Goal: Information Seeking & Learning: Learn about a topic

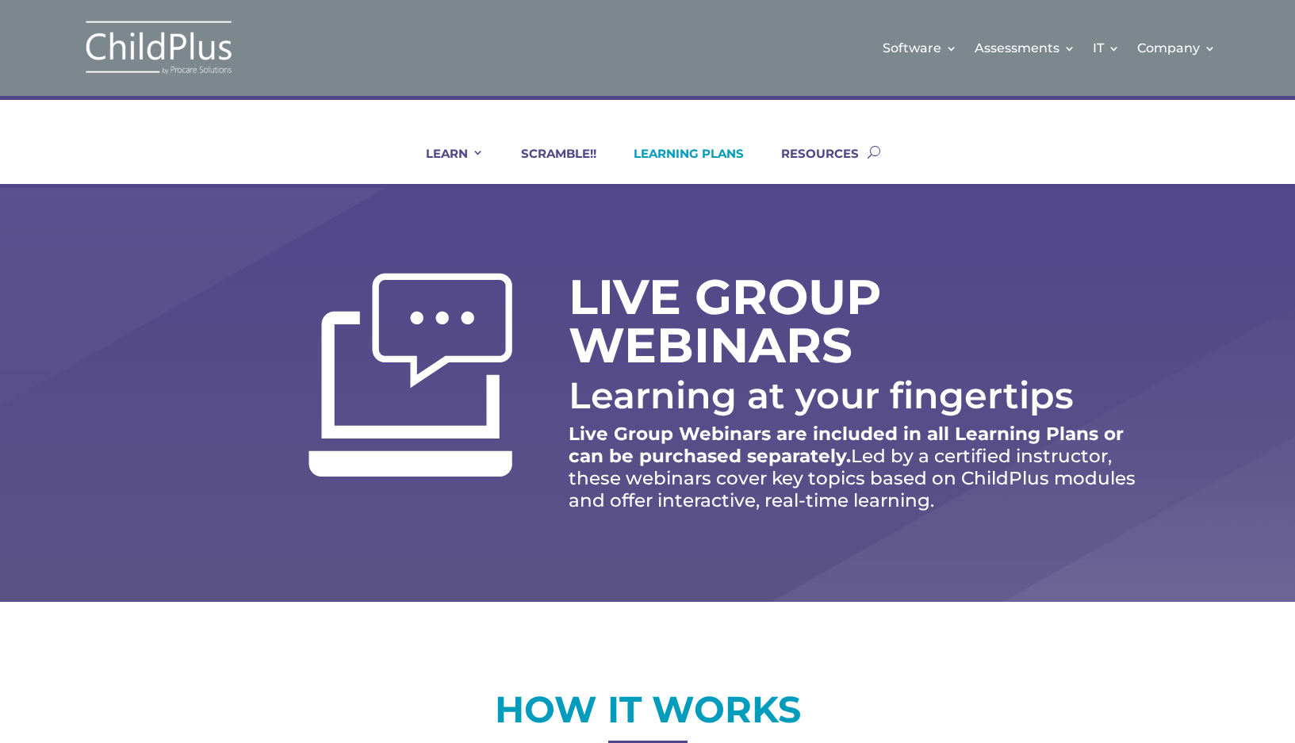
click at [693, 151] on link "LEARNING PLANS" at bounding box center [679, 165] width 130 height 38
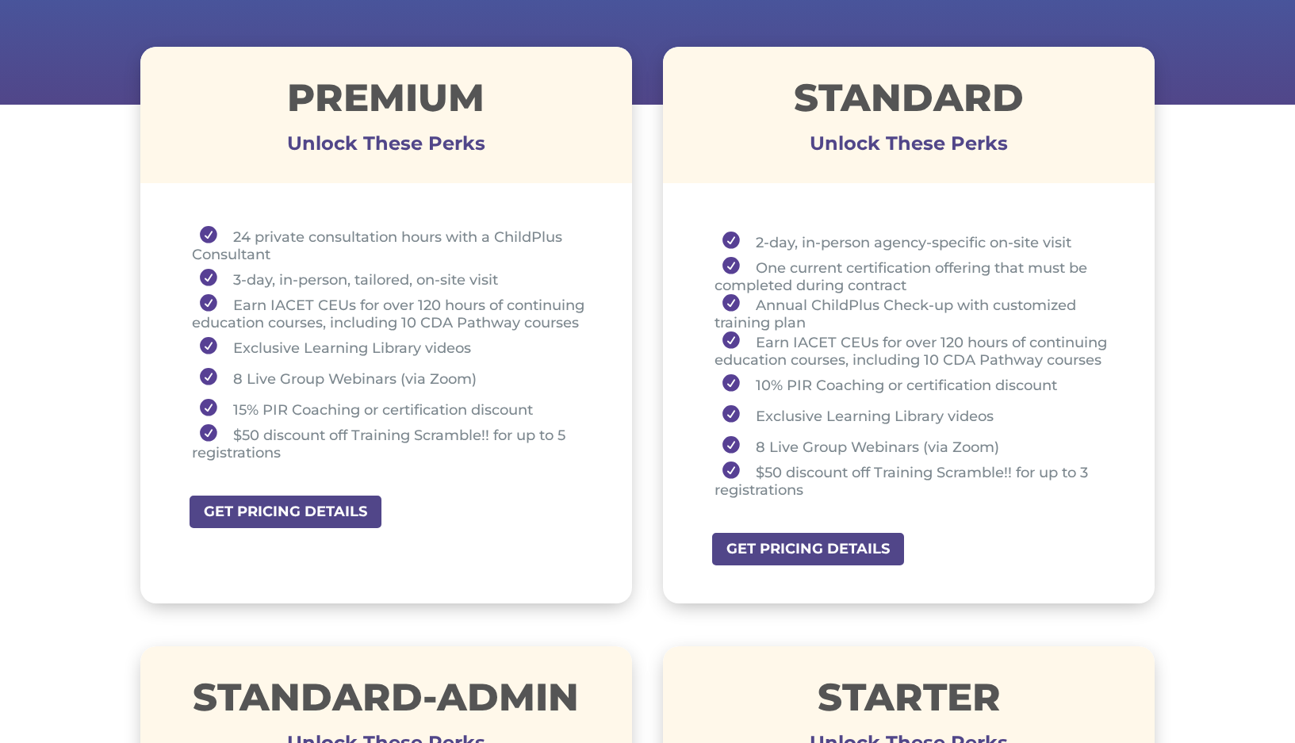
scroll to position [571, 0]
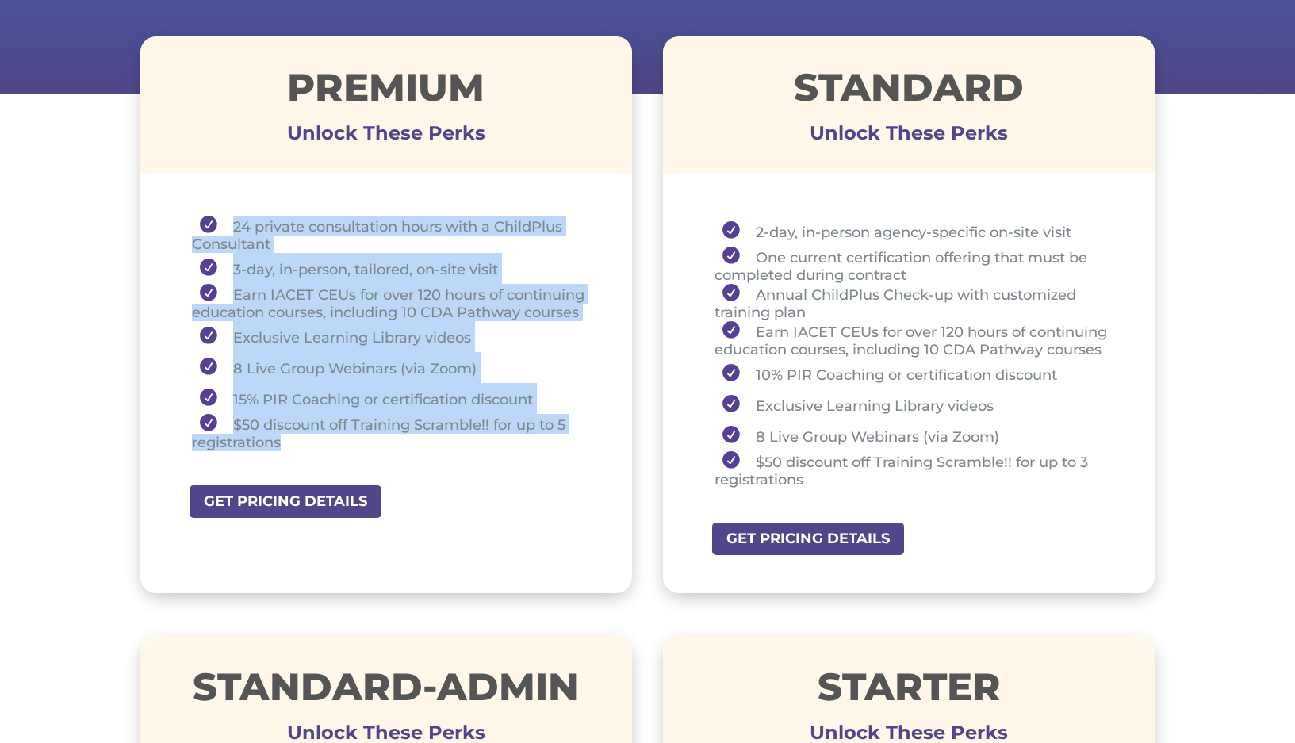
drag, startPoint x: 309, startPoint y: 439, endPoint x: 228, endPoint y: 221, distance: 232.4
click at [228, 221] on ul "24 private consultation hours with a ChildPlus Consultant 3-day, in-person, tai…" at bounding box center [386, 341] width 413 height 250
copy ul "24 private consultation hours with a ChildPlus Consultant 3-day, in-person, tai…"
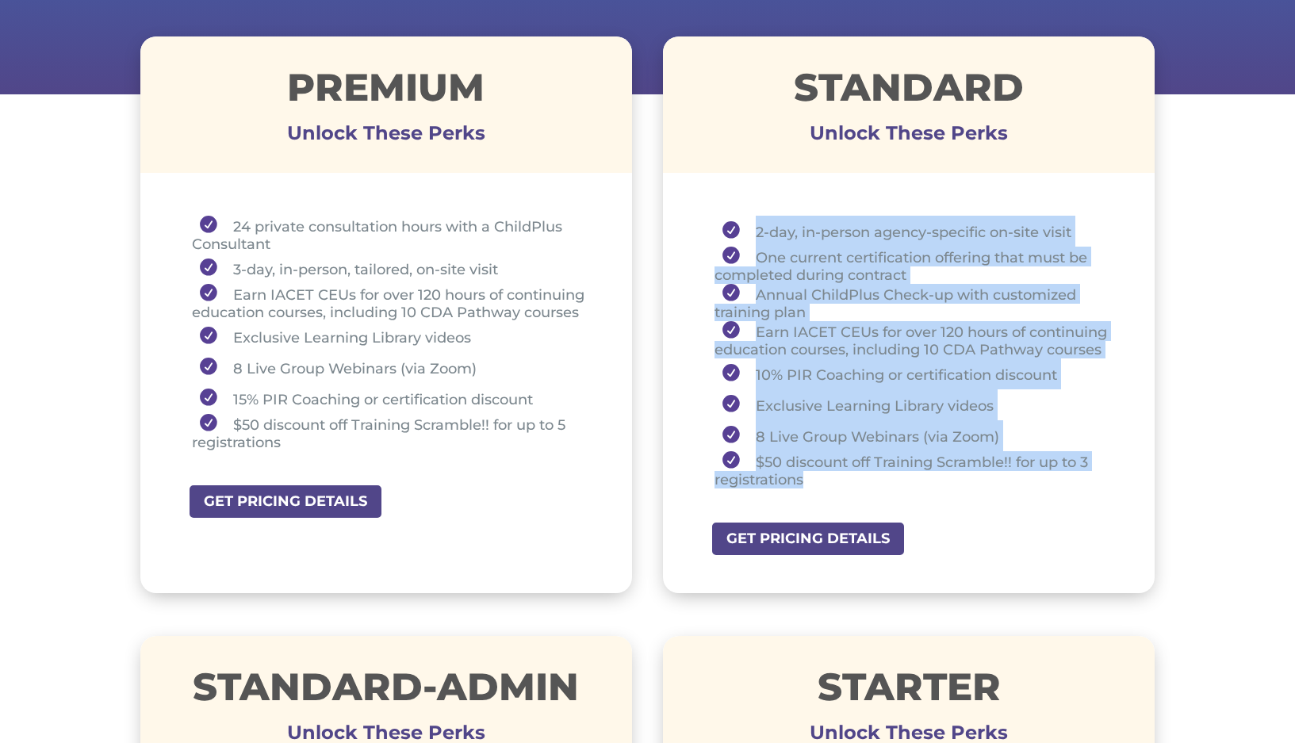
drag, startPoint x: 813, startPoint y: 484, endPoint x: 732, endPoint y: 232, distance: 264.2
click at [732, 232] on ul "2-day, in-person agency-specific on-site visit One current certification offeri…" at bounding box center [909, 359] width 413 height 287
copy ul "2-day, in-person agency-specific on-site visit One current certification offeri…"
